Goal: Task Accomplishment & Management: Use online tool/utility

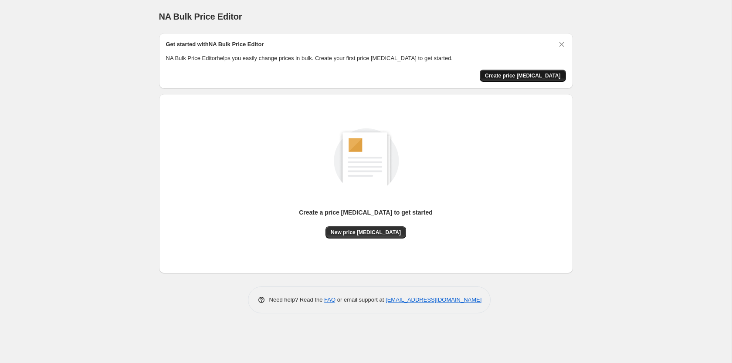
click at [517, 72] on button "Create price [MEDICAL_DATA]" at bounding box center [522, 76] width 86 height 12
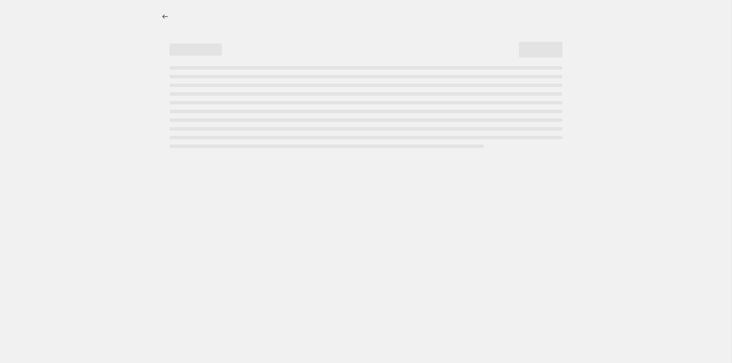
select select "percentage"
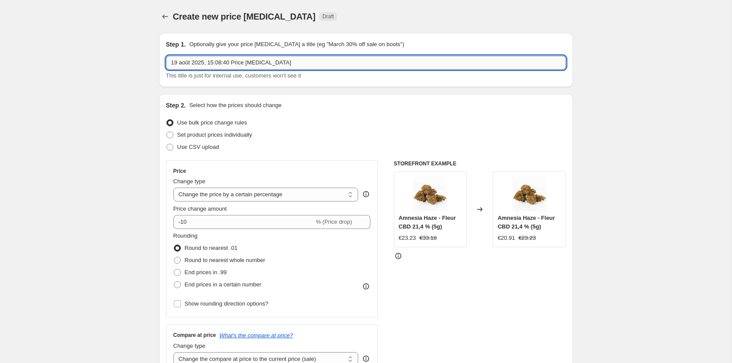
drag, startPoint x: 289, startPoint y: 61, endPoint x: 117, endPoint y: 70, distance: 172.2
click at [166, 70] on input "19 août 2025, 15:08:40 Price [MEDICAL_DATA]" at bounding box center [366, 63] width 400 height 14
type input "Test 19/08"
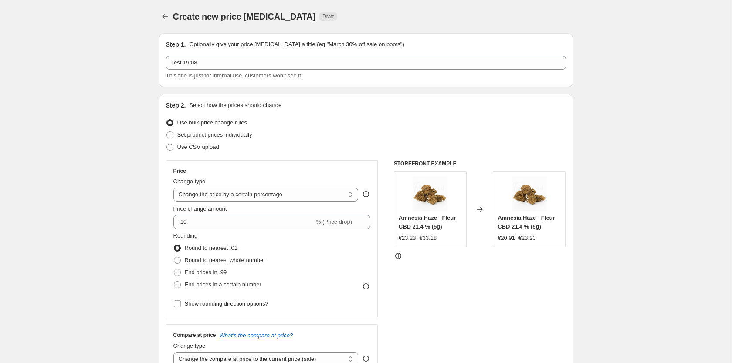
click at [206, 124] on span "Use bulk price change rules" at bounding box center [212, 122] width 70 height 7
click at [167, 120] on input "Use bulk price change rules" at bounding box center [166, 119] width 0 height 0
click at [173, 188] on select "Change the price to a certain amount Change the price by a certain amount Chang…" at bounding box center [265, 195] width 185 height 14
select select "pcap"
click option "Change the price by a certain percentage relative to the compare at price" at bounding box center [0, 0] width 0 height 0
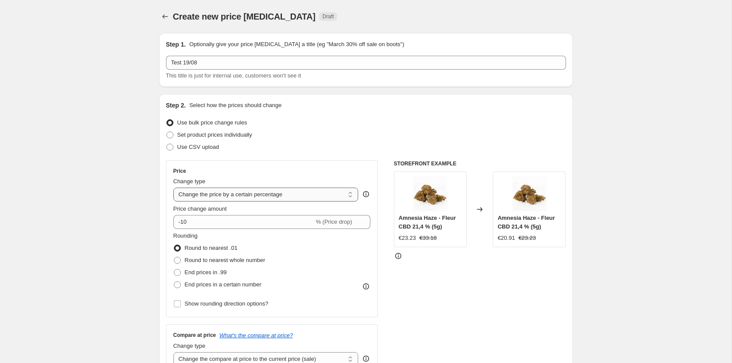
type input "-20"
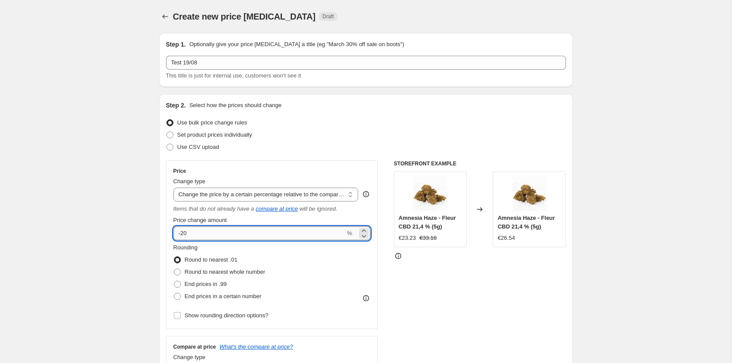
drag, startPoint x: 276, startPoint y: 236, endPoint x: 184, endPoint y: 233, distance: 92.4
click at [184, 233] on input "-20" at bounding box center [259, 233] width 172 height 14
drag, startPoint x: 297, startPoint y: 236, endPoint x: 79, endPoint y: 233, distance: 218.6
click at [173, 233] on input "-20" at bounding box center [259, 233] width 172 height 14
type input "-50"
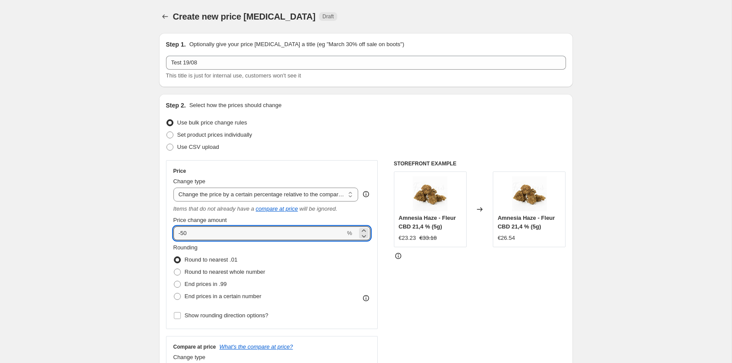
click at [170, 218] on div "Price Change type Change the price to a certain amount Change the price by a ce…" at bounding box center [272, 244] width 212 height 169
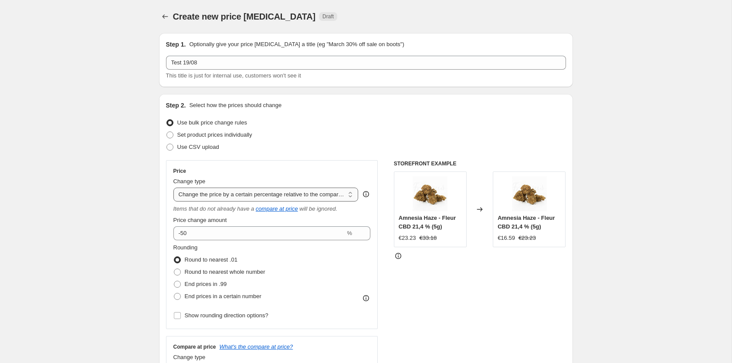
click at [173, 188] on select "Change the price to a certain amount Change the price by a certain amount Chang…" at bounding box center [265, 195] width 185 height 14
select select "percentage"
click option "Change the price by a certain percentage" at bounding box center [0, 0] width 0 height 0
type input "-15"
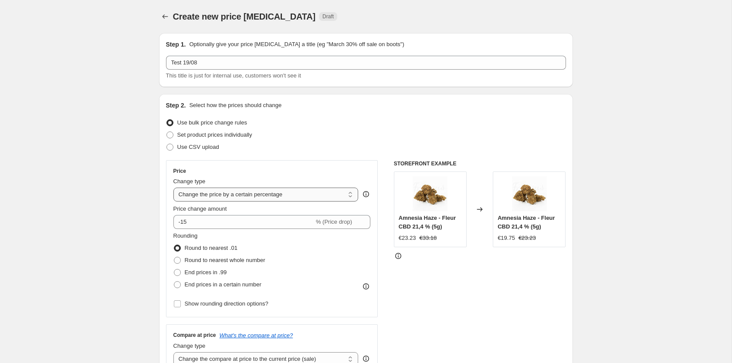
select select "ecap"
click option "Change the price to the current compare at price (price before sale)" at bounding box center [0, 0] width 0 height 0
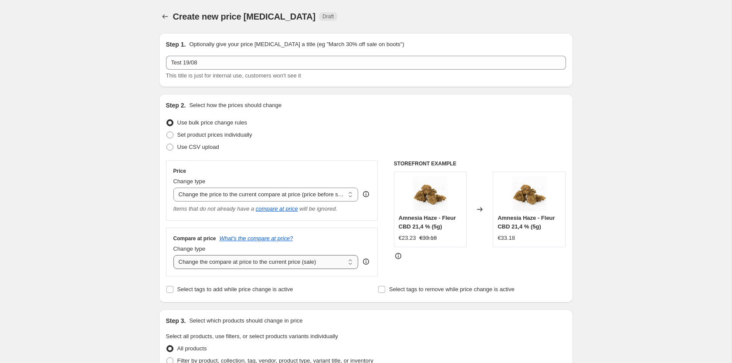
click at [173, 255] on select "Change the compare at price to the current price (sale) Change the compare at p…" at bounding box center [265, 262] width 185 height 14
click at [287, 259] on select "Change the compare at price to the current price (sale) Change the compare at p…" at bounding box center [265, 262] width 185 height 14
click at [173, 255] on select "Change the compare at price to the current price (sale) Change the compare at p…" at bounding box center [265, 262] width 185 height 14
select select "no_change"
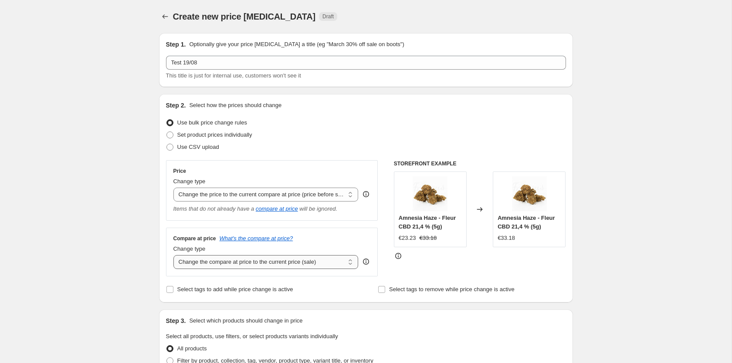
click option "Don't change the compare at price" at bounding box center [0, 0] width 0 height 0
click at [173, 188] on select "Change the price to a certain amount Change the price by a certain amount Chang…" at bounding box center [265, 195] width 185 height 14
select select "pcap"
click option "Change the price by a certain percentage relative to the compare at price" at bounding box center [0, 0] width 0 height 0
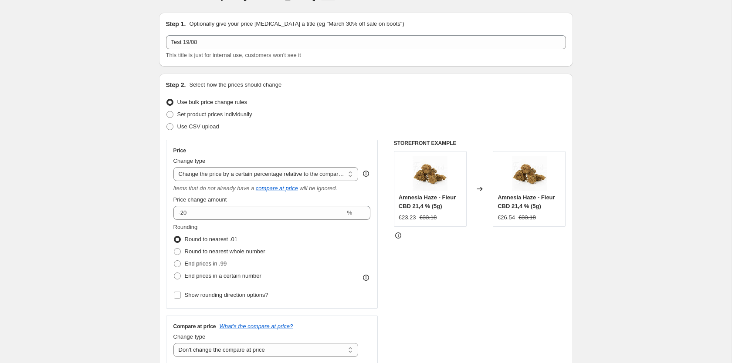
scroll to position [44, 0]
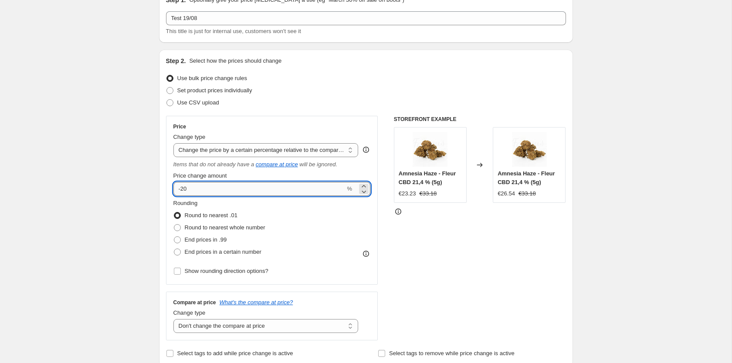
drag, startPoint x: 213, startPoint y: 188, endPoint x: 130, endPoint y: 193, distance: 83.3
click at [173, 193] on input "-20" at bounding box center [259, 189] width 172 height 14
click at [183, 191] on input "-50" at bounding box center [259, 189] width 172 height 14
type input "-60"
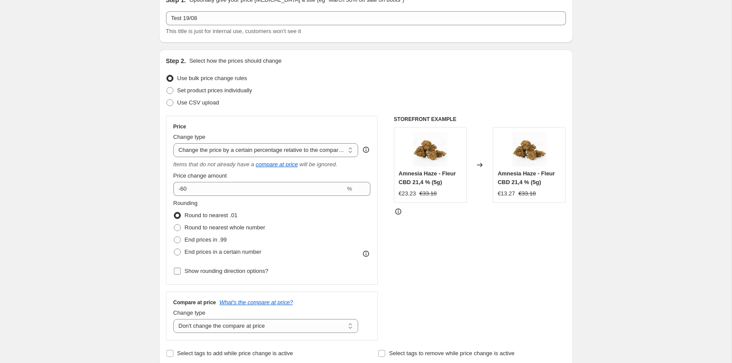
click at [219, 271] on span "Show rounding direction options?" at bounding box center [227, 271] width 84 height 7
click at [181, 271] on input "Show rounding direction options?" at bounding box center [177, 271] width 7 height 7
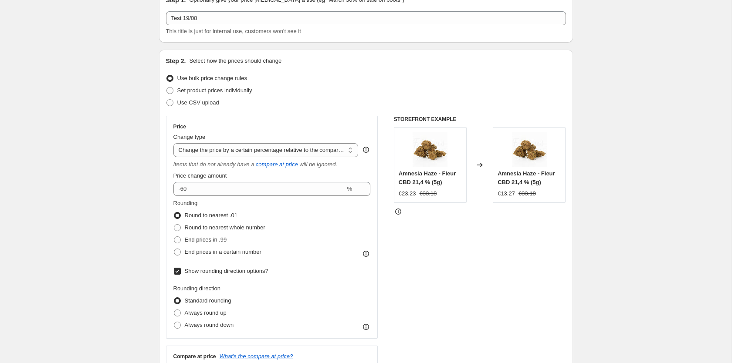
click at [219, 271] on span "Show rounding direction options?" at bounding box center [227, 271] width 84 height 7
click at [181, 271] on input "Show rounding direction options?" at bounding box center [177, 271] width 7 height 7
checkbox input "false"
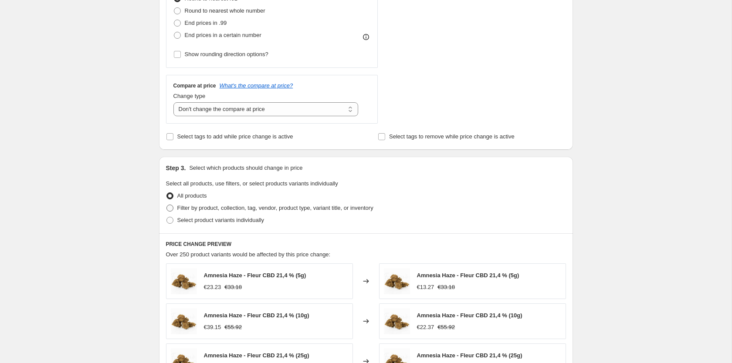
scroll to position [266, 0]
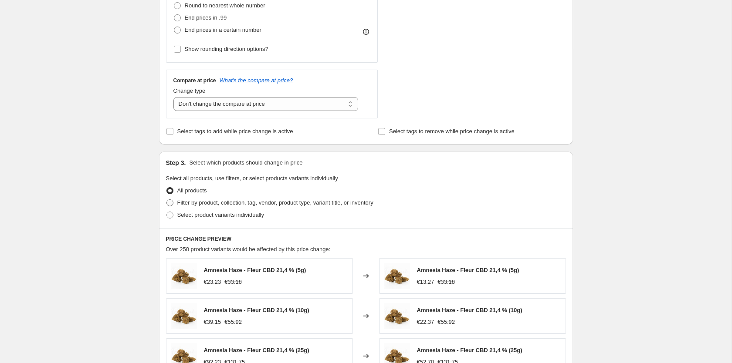
click at [239, 204] on span "Filter by product, collection, tag, vendor, product type, variant title, or inv…" at bounding box center [275, 202] width 196 height 7
click at [167, 200] on input "Filter by product, collection, tag, vendor, product type, variant title, or inv…" at bounding box center [166, 199] width 0 height 0
radio input "true"
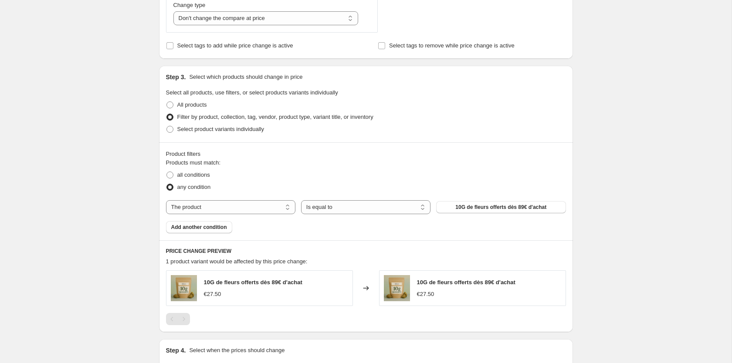
scroll to position [355, 0]
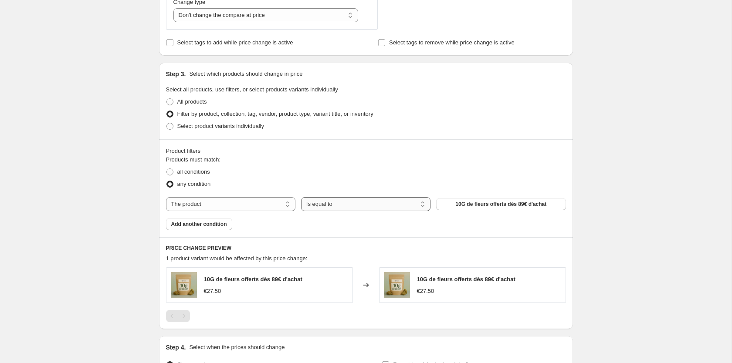
click at [301, 197] on select "Is equal to Is not equal to" at bounding box center [365, 204] width 129 height 14
click at [166, 197] on select "The product The product's collection The product's tag The product's vendor The…" at bounding box center [230, 204] width 129 height 14
select select "collection"
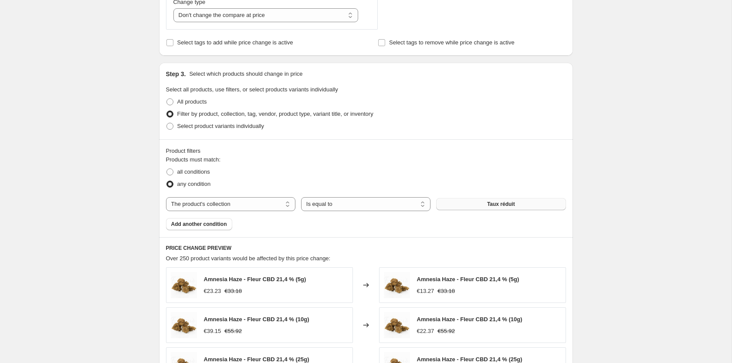
click at [476, 203] on button "Taux réduit" at bounding box center [500, 204] width 129 height 12
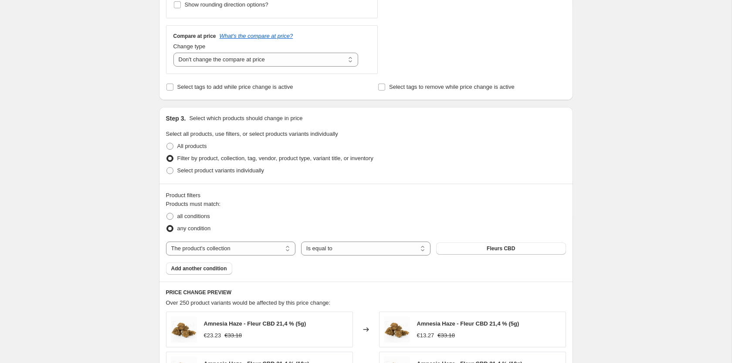
scroll to position [133, 0]
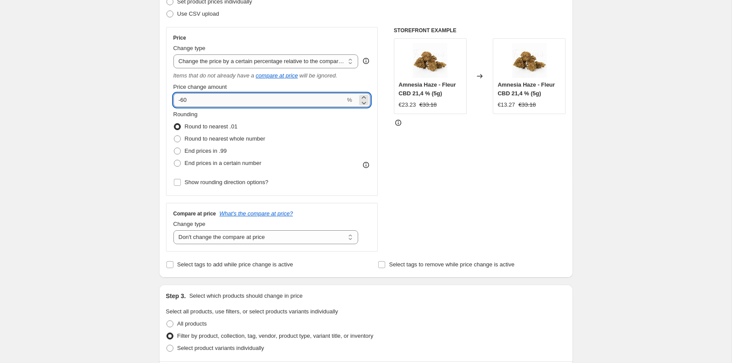
click at [180, 101] on input "-60" at bounding box center [259, 100] width 172 height 14
click at [131, 113] on div "Create new price [MEDICAL_DATA]. This page is ready Create new price [MEDICAL_D…" at bounding box center [365, 357] width 731 height 980
click at [177, 102] on input "60" at bounding box center [259, 100] width 172 height 14
type input "-60"
click at [141, 127] on div "Create new price [MEDICAL_DATA]. This page is ready Create new price [MEDICAL_D…" at bounding box center [365, 357] width 731 height 980
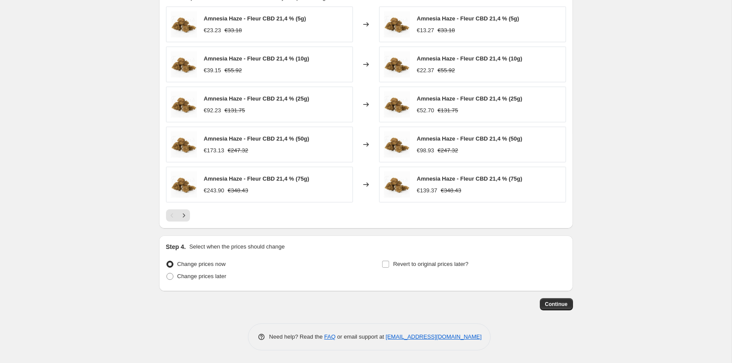
scroll to position [617, 0]
click at [398, 263] on span "Revert to original prices later?" at bounding box center [430, 263] width 75 height 7
click at [389, 263] on input "Revert to original prices later?" at bounding box center [385, 263] width 7 height 7
checkbox input "true"
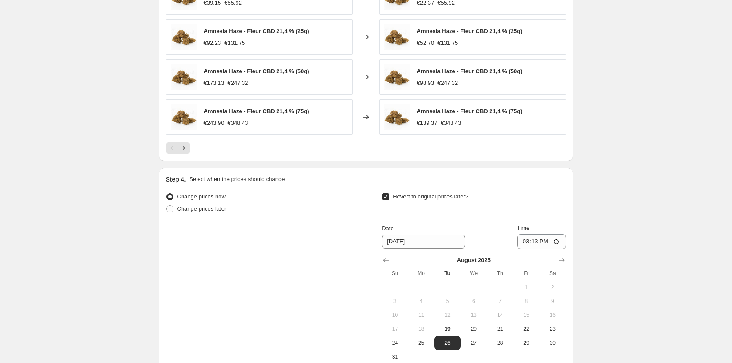
scroll to position [706, 0]
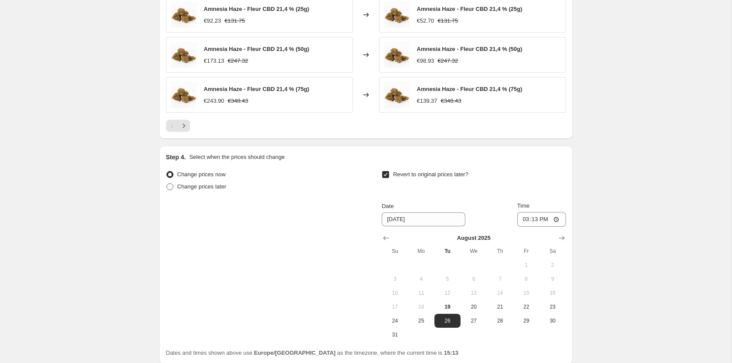
click at [202, 190] on span "Change prices later" at bounding box center [201, 186] width 49 height 7
click at [167, 184] on input "Change prices later" at bounding box center [166, 183] width 0 height 0
radio input "true"
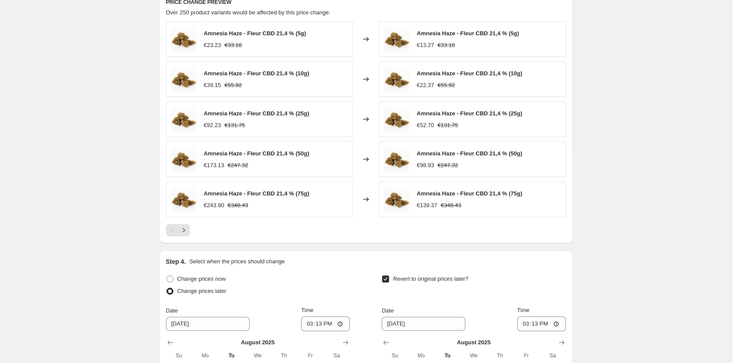
scroll to position [424, 0]
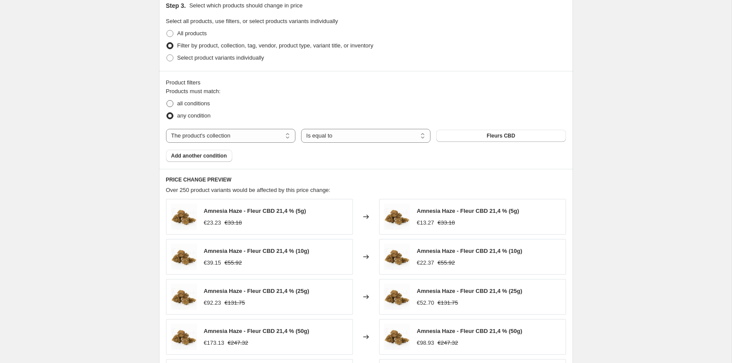
click at [203, 105] on span "all conditions" at bounding box center [193, 103] width 33 height 7
click at [167, 101] on input "all conditions" at bounding box center [166, 100] width 0 height 0
radio input "true"
click at [166, 129] on select "The product The product's collection The product's tag The product's vendor The…" at bounding box center [230, 136] width 129 height 14
select select "product"
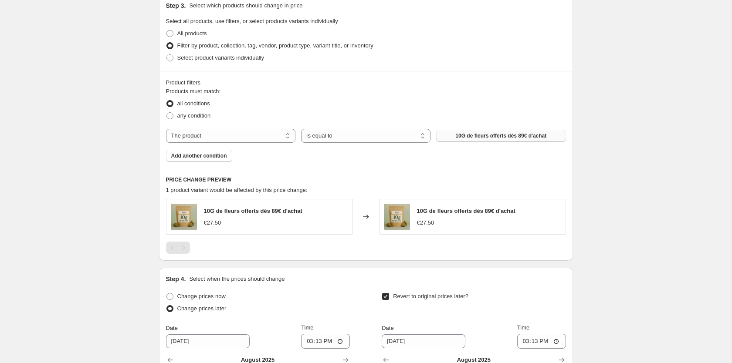
click at [552, 137] on button "10G de fleurs offerts dès 89€ d'achat" at bounding box center [500, 136] width 129 height 12
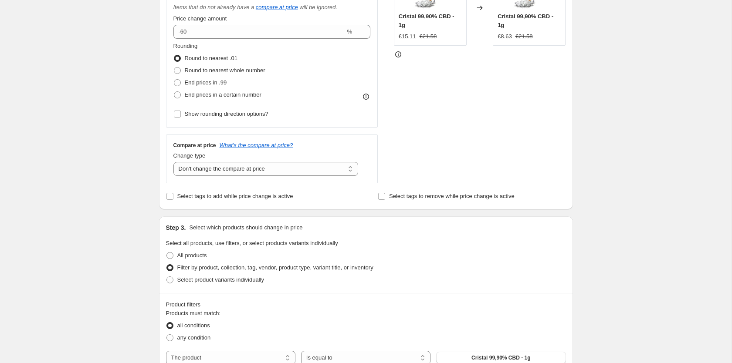
scroll to position [68, 0]
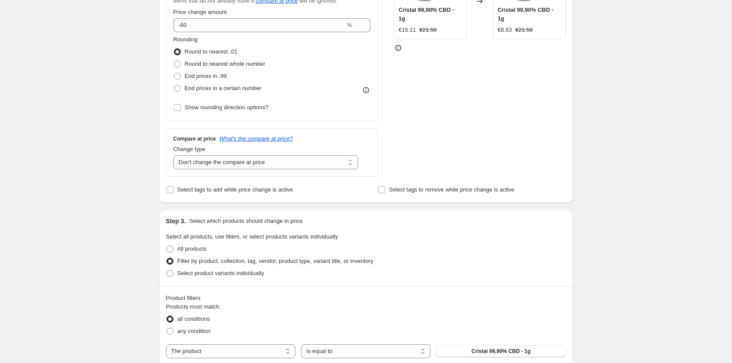
scroll to position [113, 0]
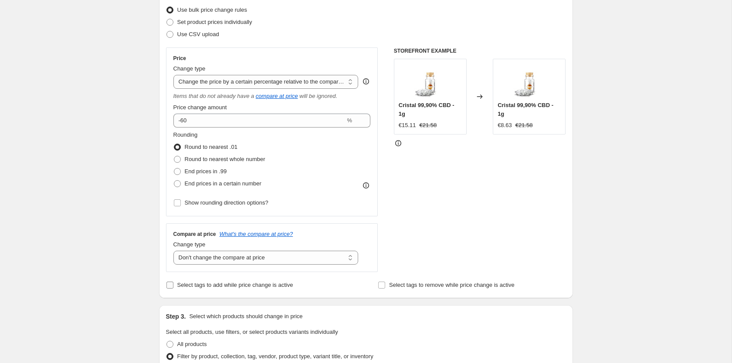
click at [235, 288] on span "Select tags to add while price change is active" at bounding box center [235, 285] width 116 height 7
click at [173, 288] on input "Select tags to add while price change is active" at bounding box center [169, 285] width 7 height 7
checkbox input "true"
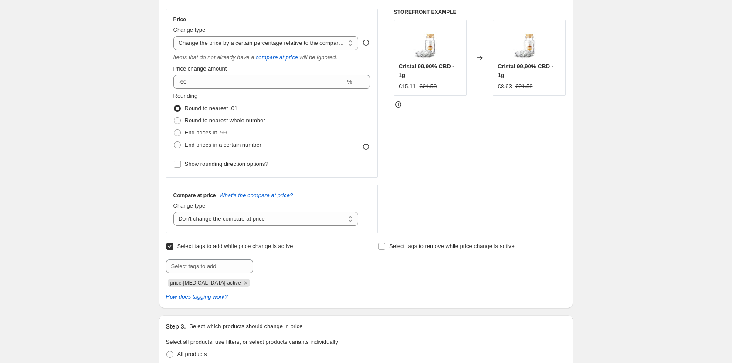
scroll to position [157, 0]
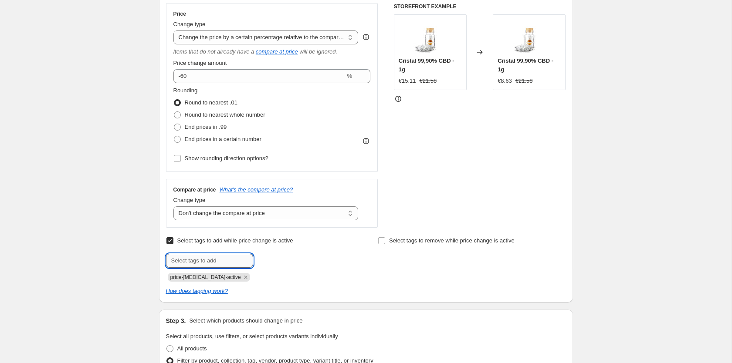
click at [241, 265] on input "text" at bounding box center [209, 261] width 87 height 14
click at [242, 278] on icon "Remove price-change-job-active" at bounding box center [246, 277] width 8 height 8
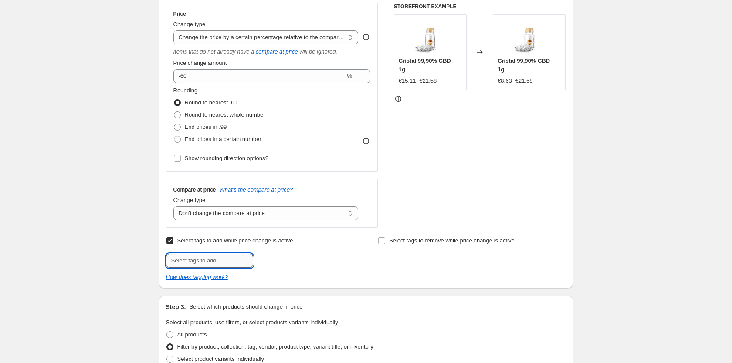
click at [229, 261] on input "text" at bounding box center [209, 261] width 87 height 14
type input "p"
click at [226, 248] on div "Select tags to add while price change is active Submit" at bounding box center [260, 251] width 188 height 33
click at [220, 243] on span "Select tags to add while price change is active" at bounding box center [235, 240] width 116 height 7
click at [173, 243] on input "Select tags to add while price change is active" at bounding box center [169, 240] width 7 height 7
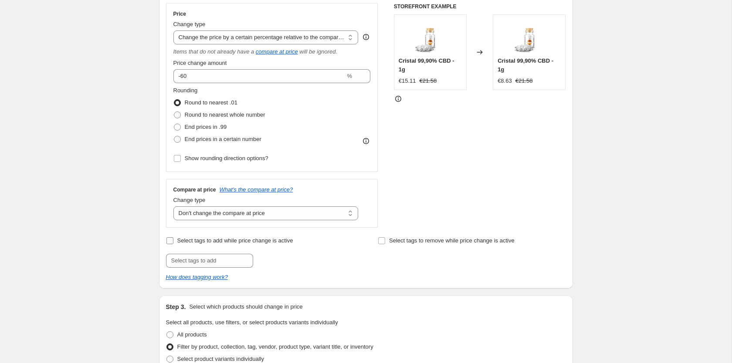
checkbox input "false"
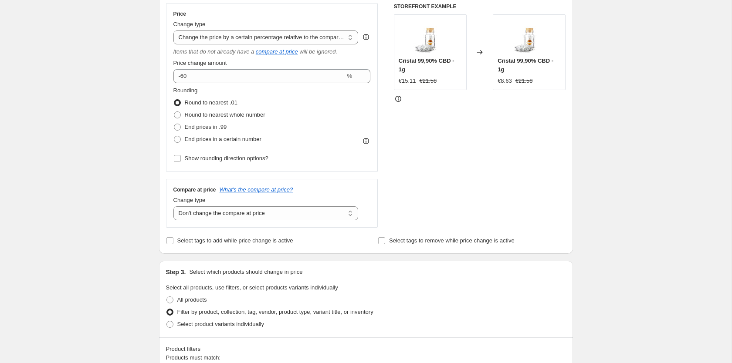
click at [113, 241] on div "Create new price [MEDICAL_DATA]. This page is ready Create new price [MEDICAL_D…" at bounding box center [365, 334] width 731 height 982
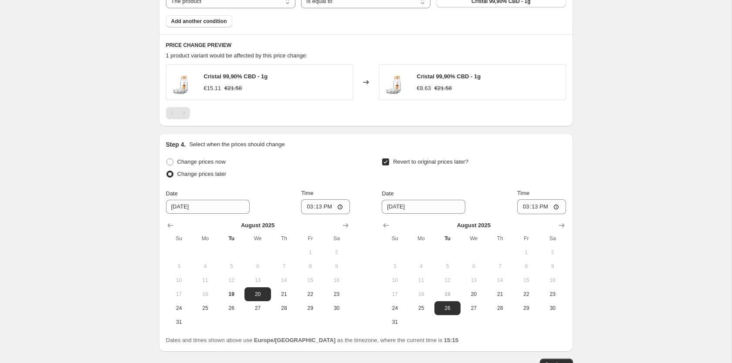
scroll to position [619, 0]
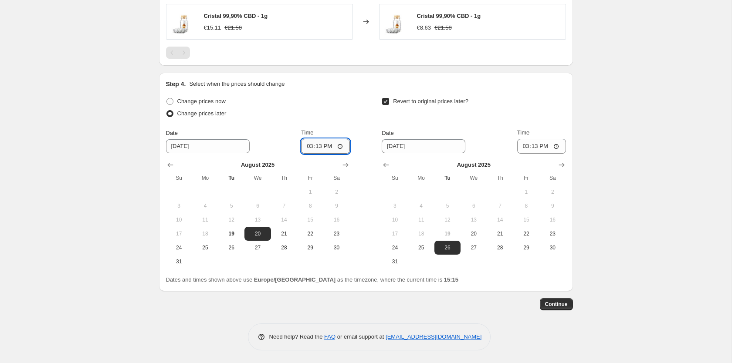
click at [345, 147] on input "15:13" at bounding box center [325, 146] width 49 height 15
click at [338, 146] on input "15:13" at bounding box center [325, 146] width 49 height 15
type input "15:20"
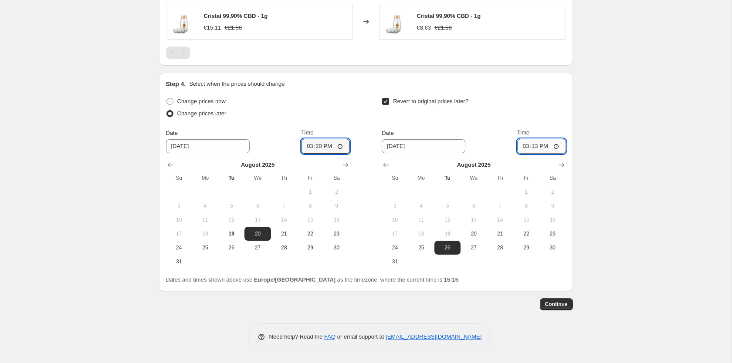
click at [556, 146] on input "15:13" at bounding box center [541, 146] width 49 height 15
type input "15:21"
click at [231, 236] on span "19" at bounding box center [231, 233] width 19 height 7
type input "[DATE]"
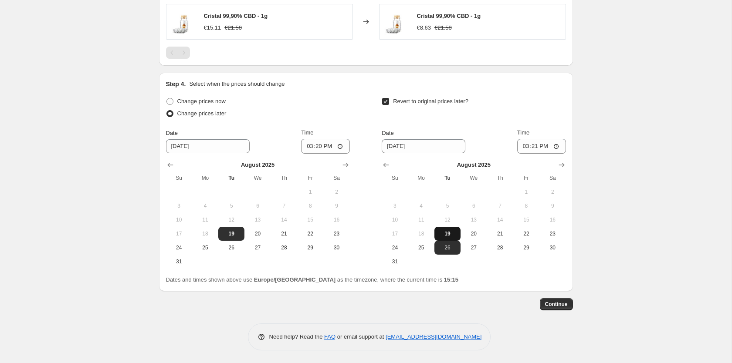
click at [448, 233] on span "19" at bounding box center [447, 233] width 19 height 7
type input "[DATE]"
click at [562, 307] on span "Continue" at bounding box center [556, 304] width 23 height 7
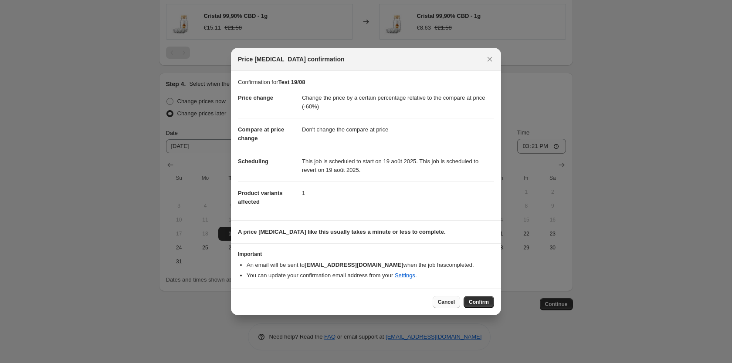
click at [453, 302] on span "Cancel" at bounding box center [446, 302] width 17 height 7
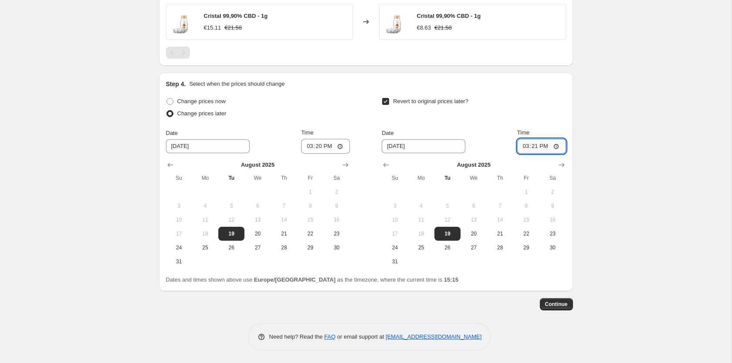
click at [559, 148] on input "15:21" at bounding box center [541, 146] width 49 height 15
click at [558, 150] on input "15:22" at bounding box center [541, 146] width 49 height 15
type input "15:23"
click at [343, 152] on input "15:20" at bounding box center [325, 146] width 49 height 15
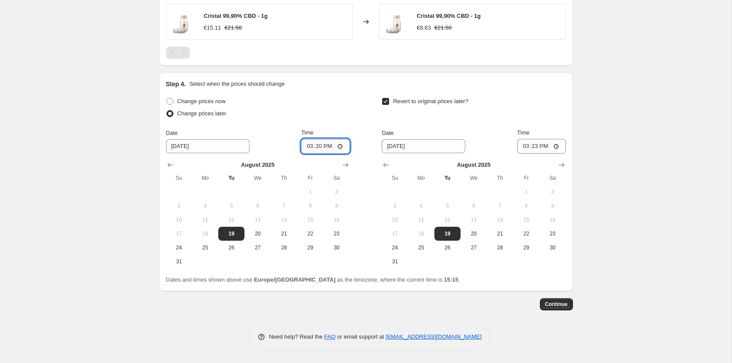
click at [337, 147] on input "15:20" at bounding box center [325, 146] width 49 height 15
type input "15:17"
click at [556, 147] on input "15:23" at bounding box center [541, 146] width 49 height 15
type input "15:22"
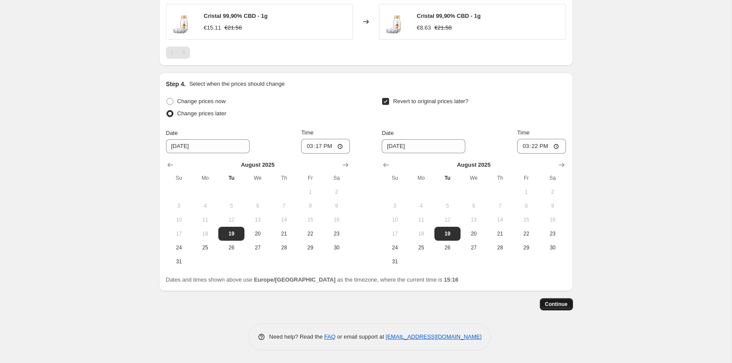
click at [564, 308] on button "Continue" at bounding box center [555, 304] width 33 height 12
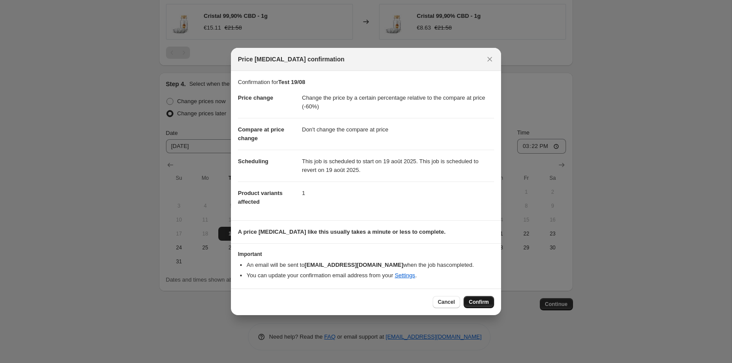
click at [483, 300] on span "Confirm" at bounding box center [479, 302] width 20 height 7
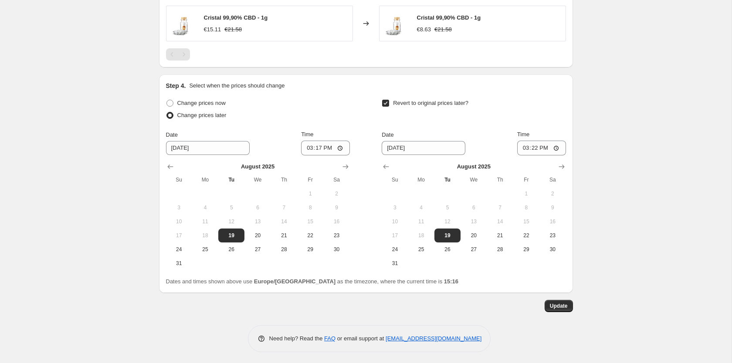
scroll to position [672, 0]
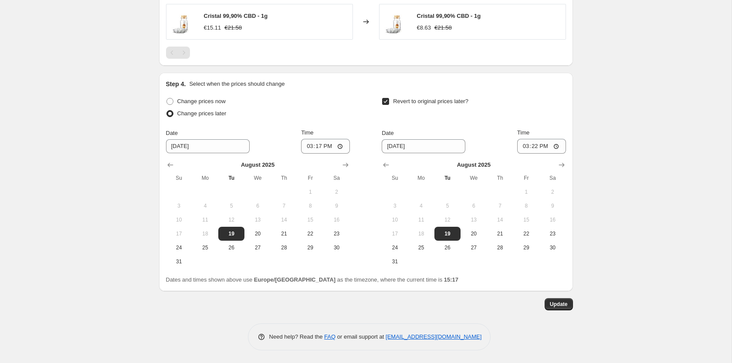
select select "pcap"
select select "no_change"
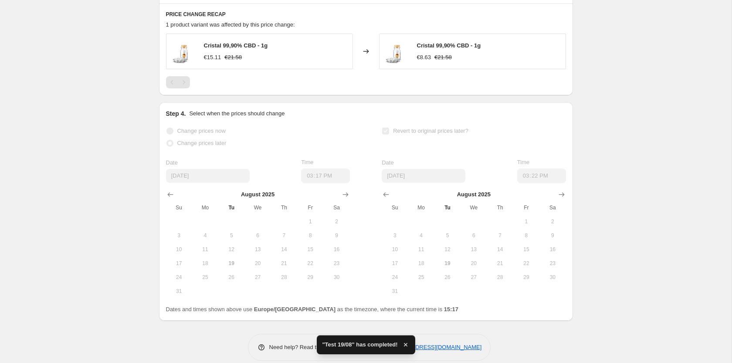
scroll to position [0, 0]
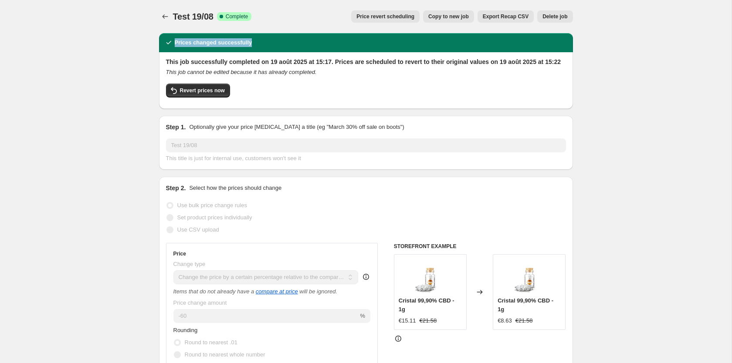
drag, startPoint x: 316, startPoint y: 42, endPoint x: 156, endPoint y: 42, distance: 159.8
drag, startPoint x: 156, startPoint y: 42, endPoint x: 290, endPoint y: 44, distance: 133.7
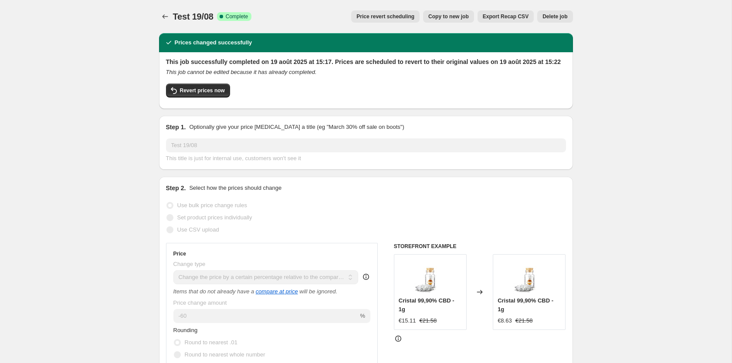
click at [290, 44] on div "Prices changed successfully" at bounding box center [365, 42] width 403 height 9
drag, startPoint x: 290, startPoint y: 44, endPoint x: 183, endPoint y: 42, distance: 107.1
click at [183, 42] on div "Prices changed successfully" at bounding box center [365, 42] width 403 height 9
click at [183, 42] on h2 "Prices changed successfully" at bounding box center [214, 42] width 78 height 9
drag, startPoint x: 183, startPoint y: 42, endPoint x: 283, endPoint y: 45, distance: 100.6
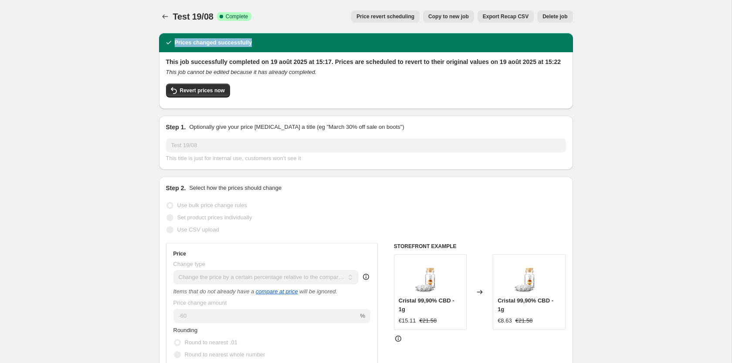
click at [283, 45] on div "Prices changed successfully" at bounding box center [365, 42] width 403 height 9
drag, startPoint x: 283, startPoint y: 45, endPoint x: 182, endPoint y: 42, distance: 101.9
click at [182, 42] on div "Prices changed successfully" at bounding box center [365, 42] width 403 height 9
click at [182, 42] on h2 "Prices changed successfully" at bounding box center [214, 42] width 78 height 9
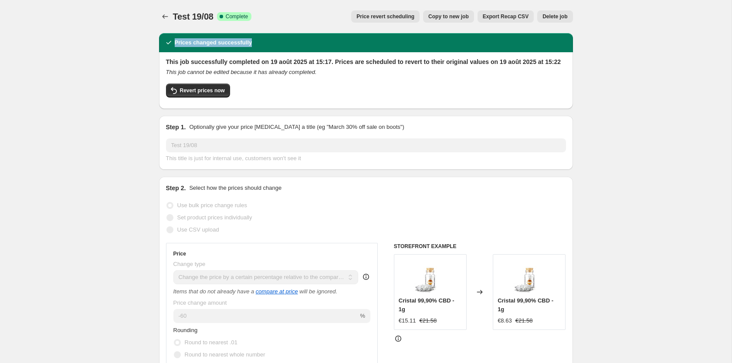
drag, startPoint x: 182, startPoint y: 42, endPoint x: 242, endPoint y: 44, distance: 60.5
click at [242, 44] on h2 "Prices changed successfully" at bounding box center [214, 42] width 78 height 9
drag, startPoint x: 242, startPoint y: 44, endPoint x: 182, endPoint y: 43, distance: 59.7
click at [182, 43] on h2 "Prices changed successfully" at bounding box center [214, 42] width 78 height 9
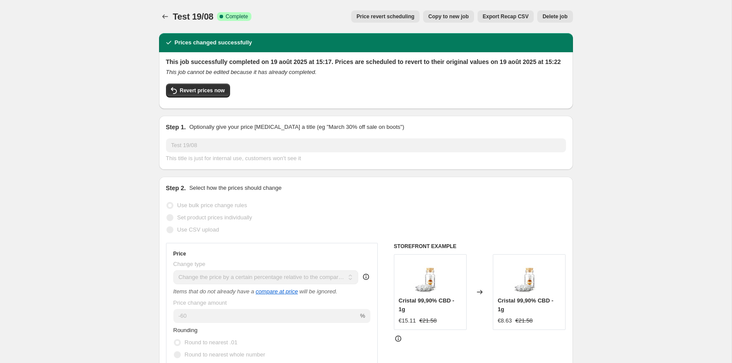
drag, startPoint x: 148, startPoint y: 36, endPoint x: 236, endPoint y: 39, distance: 88.9
click at [236, 39] on h2 "Prices changed successfully" at bounding box center [214, 42] width 78 height 9
drag, startPoint x: 236, startPoint y: 39, endPoint x: 188, endPoint y: 41, distance: 48.8
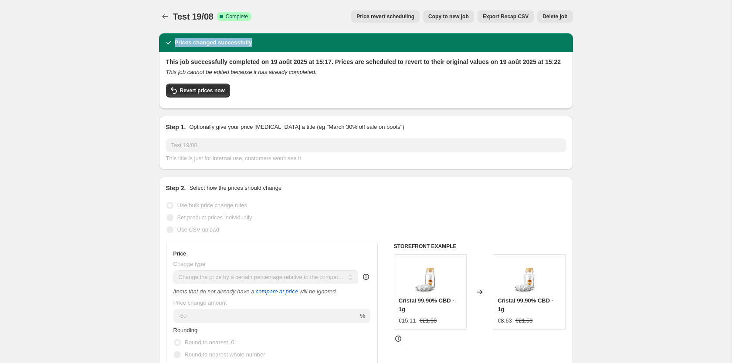
click at [188, 41] on h2 "Prices changed successfully" at bounding box center [214, 42] width 78 height 9
drag, startPoint x: 188, startPoint y: 41, endPoint x: 236, endPoint y: 41, distance: 48.8
click at [236, 41] on h2 "Prices changed successfully" at bounding box center [214, 42] width 78 height 9
click at [211, 37] on div "Prices changed successfully" at bounding box center [366, 42] width 414 height 19
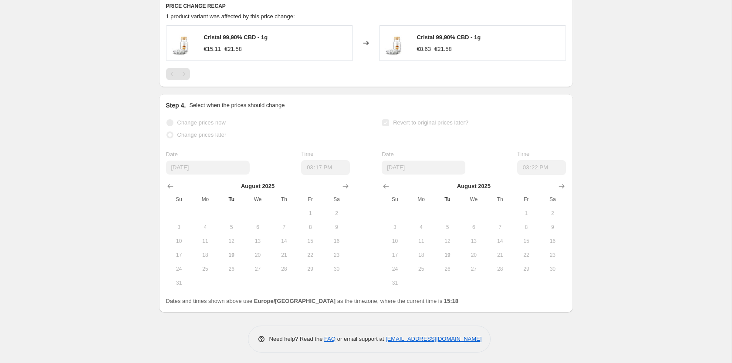
scroll to position [682, 0]
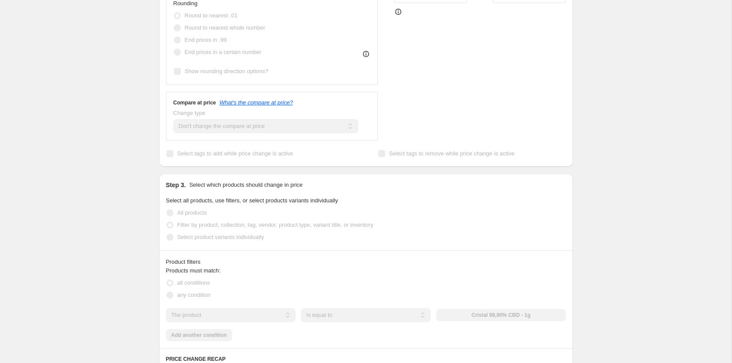
click at [109, 162] on div "Test 19/08. This page is ready Test 19/08 Success Complete Complete Price rever…" at bounding box center [365, 196] width 731 height 1046
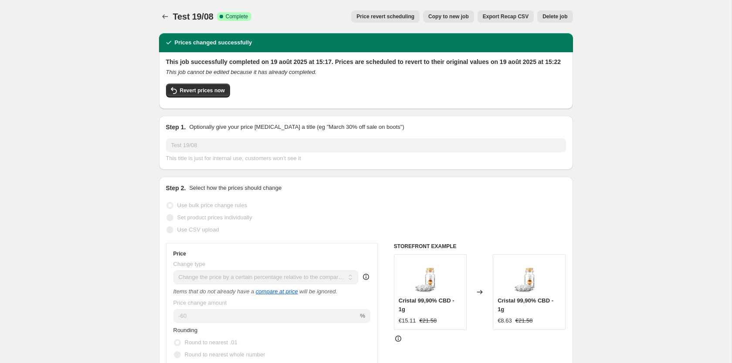
scroll to position [266, 0]
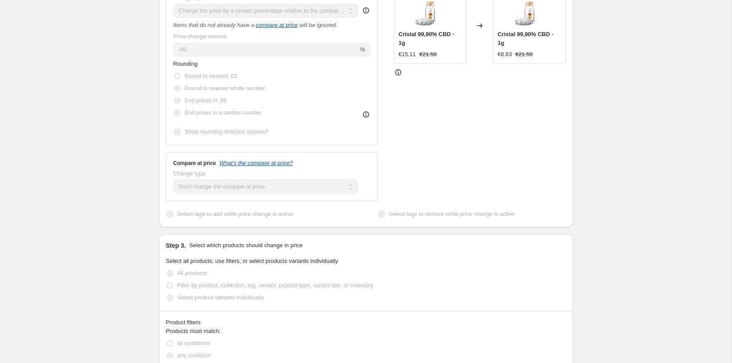
select select "pcap"
select select "no_change"
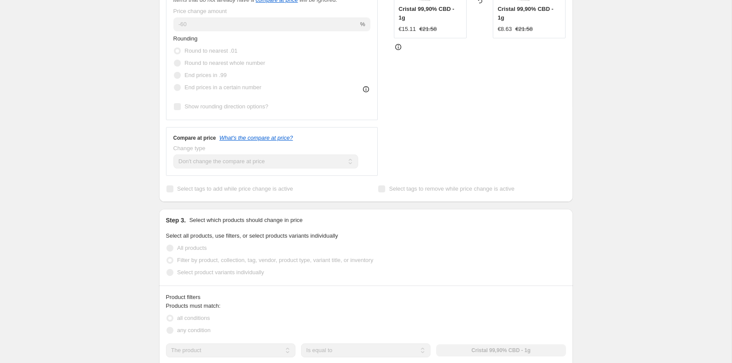
scroll to position [0, 0]
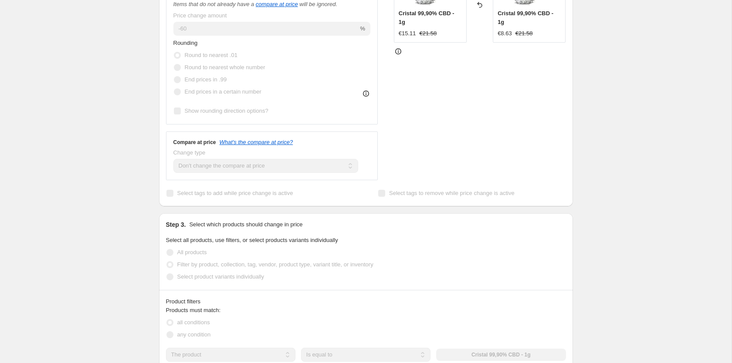
scroll to position [444, 0]
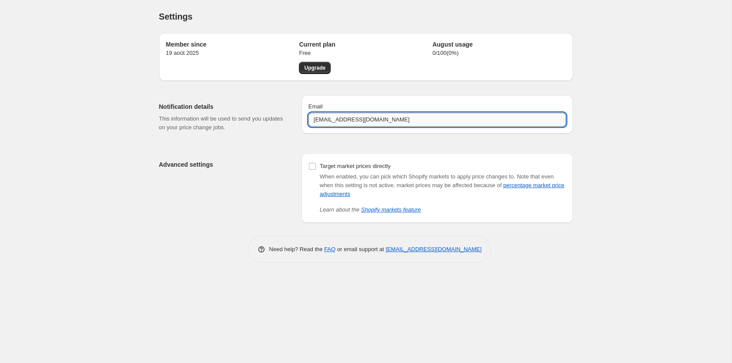
drag, startPoint x: 400, startPoint y: 118, endPoint x: 284, endPoint y: 135, distance: 116.6
click at [308, 127] on input "[EMAIL_ADDRESS][DOMAIN_NAME]" at bounding box center [436, 120] width 257 height 14
click at [284, 135] on div "Notification details This information will be used to send you updates on your …" at bounding box center [226, 117] width 135 height 44
